Goal: Information Seeking & Learning: Learn about a topic

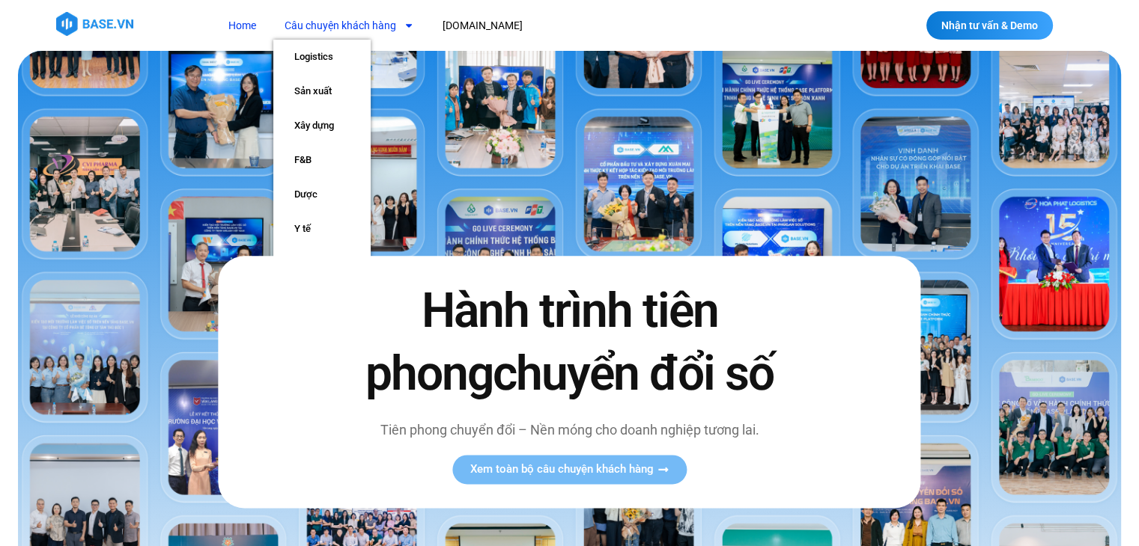
click at [386, 14] on link "Câu chuyện khách hàng" at bounding box center [349, 26] width 152 height 28
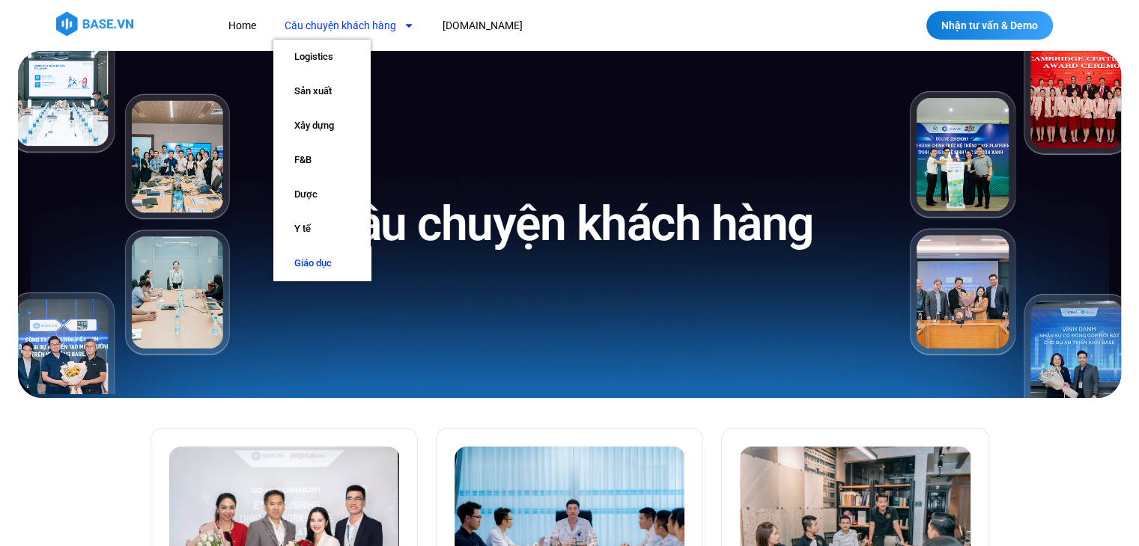
click at [328, 265] on link "Giáo dục" at bounding box center [321, 263] width 97 height 34
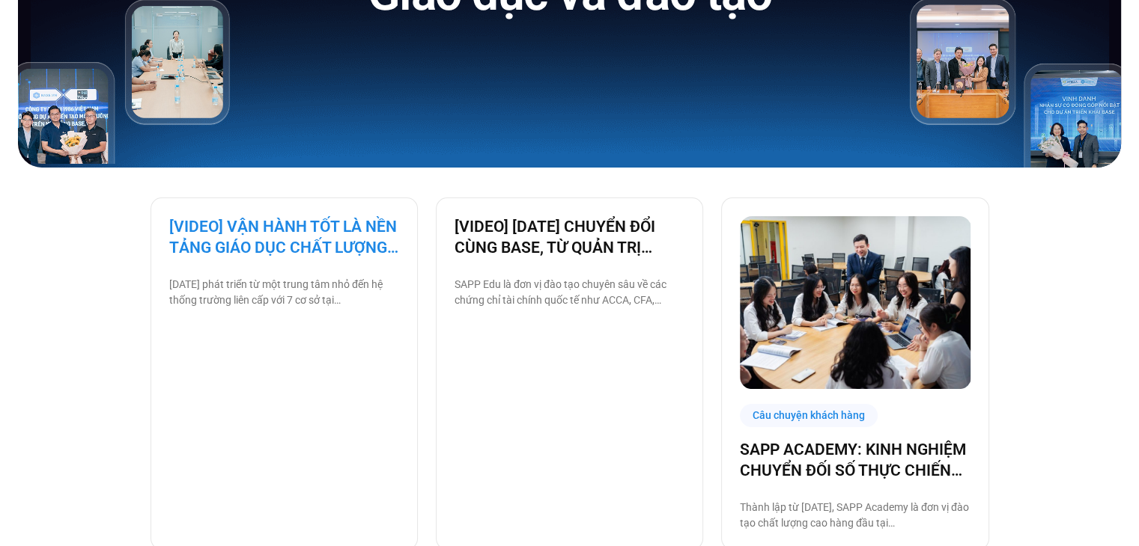
scroll to position [216, 0]
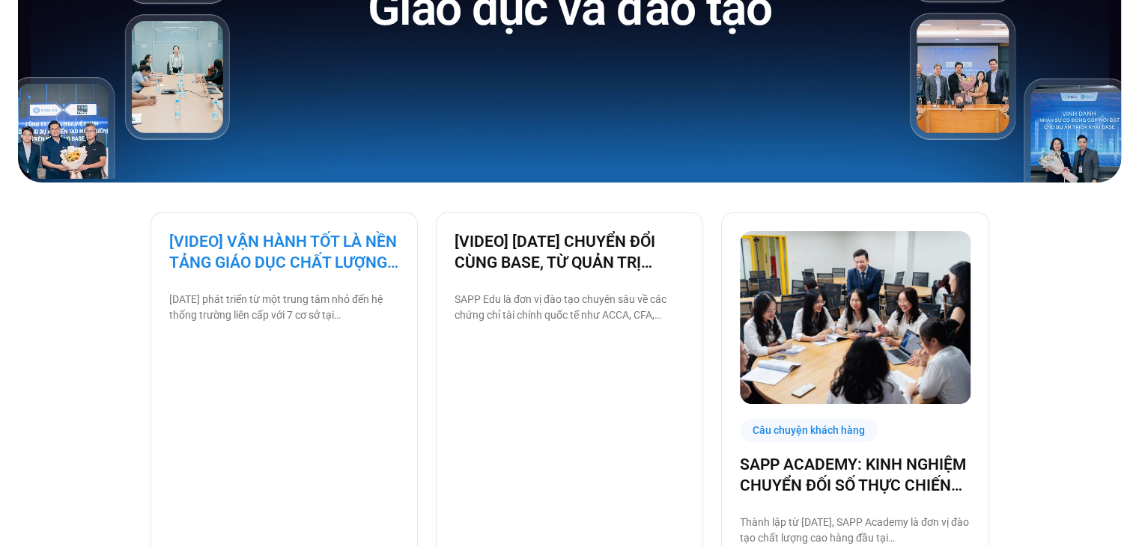
click at [308, 250] on link "[VIDEO] VẬN HÀNH TỐT LÀ NỀN TẢNG GIÁO DỤC CHẤT LƯỢNG – BAMBOO SCHOOL CHỌN BASE" at bounding box center [284, 252] width 230 height 42
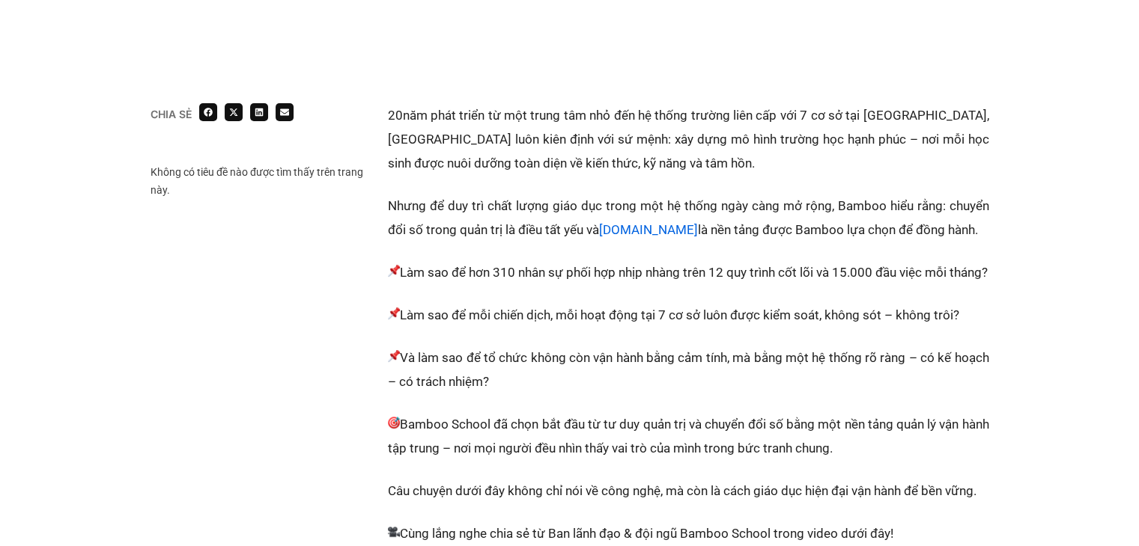
scroll to position [259, 0]
